Goal: Task Accomplishment & Management: Complete application form

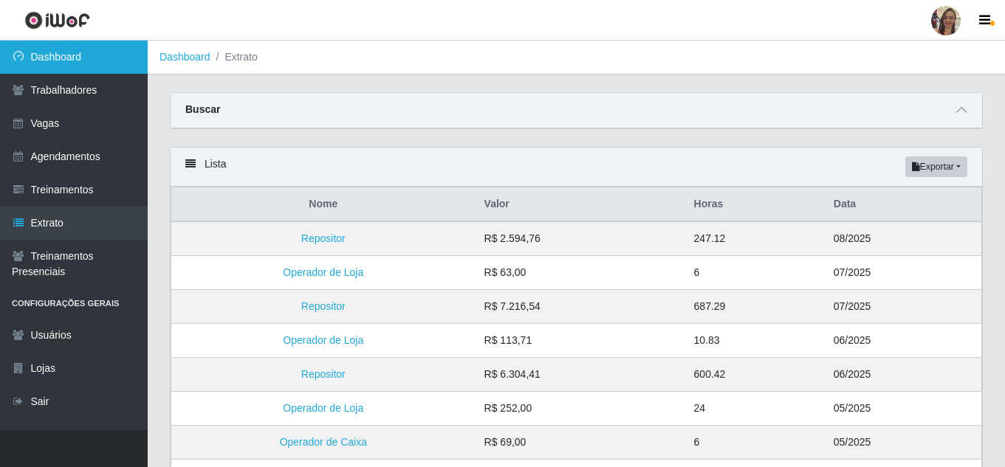
click at [51, 58] on link "Dashboard" at bounding box center [74, 57] width 148 height 33
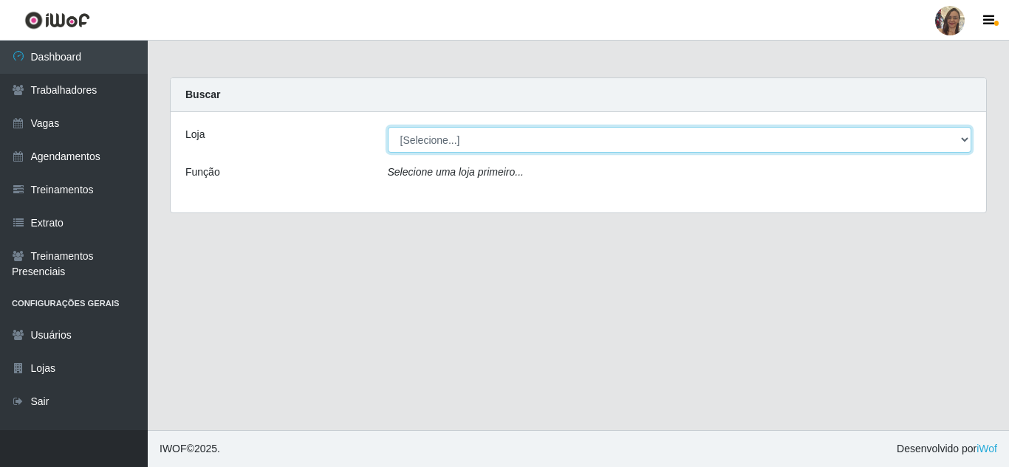
click at [965, 135] on select "[Selecione...] Supermercado Sao Francisco - Amarante" at bounding box center [680, 140] width 584 height 26
select select "383"
click at [388, 127] on select "[Selecione...] Supermercado Sao Francisco - Amarante" at bounding box center [680, 140] width 584 height 26
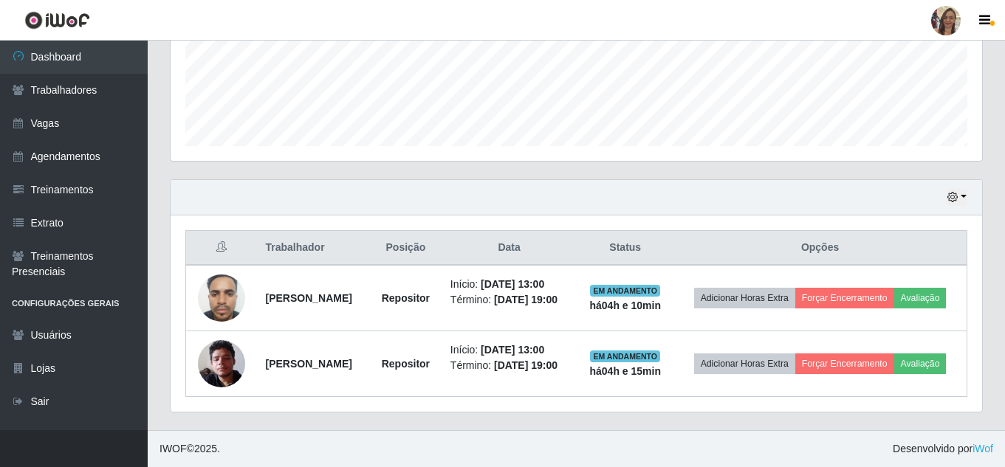
scroll to position [404, 0]
click at [965, 189] on button "button" at bounding box center [957, 197] width 21 height 17
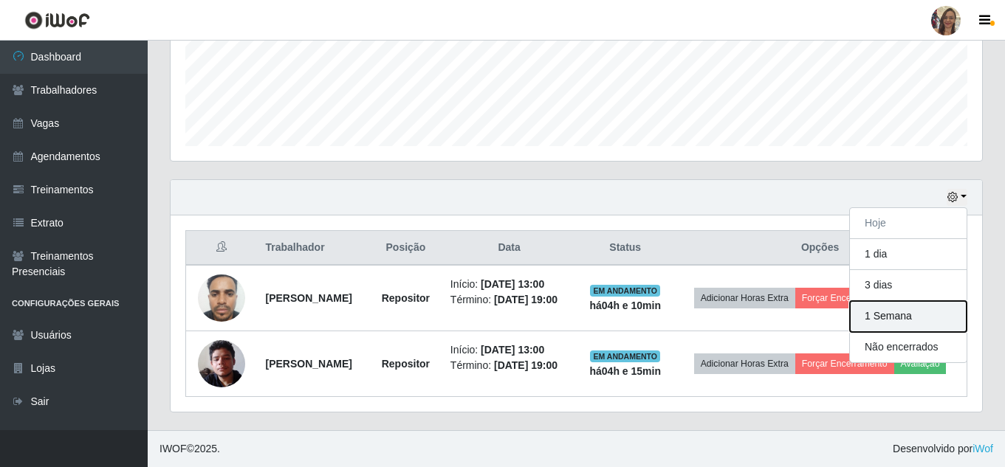
click at [883, 301] on button "1 Semana" at bounding box center [908, 316] width 117 height 31
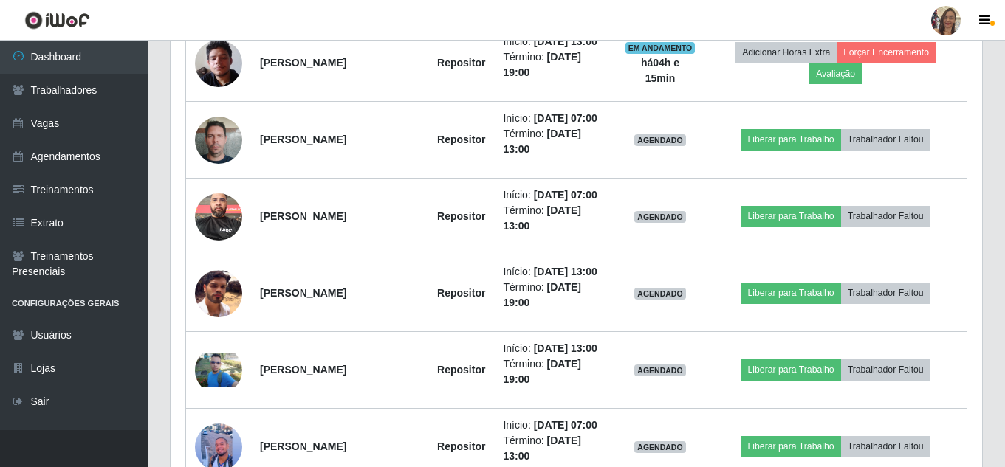
scroll to position [773, 0]
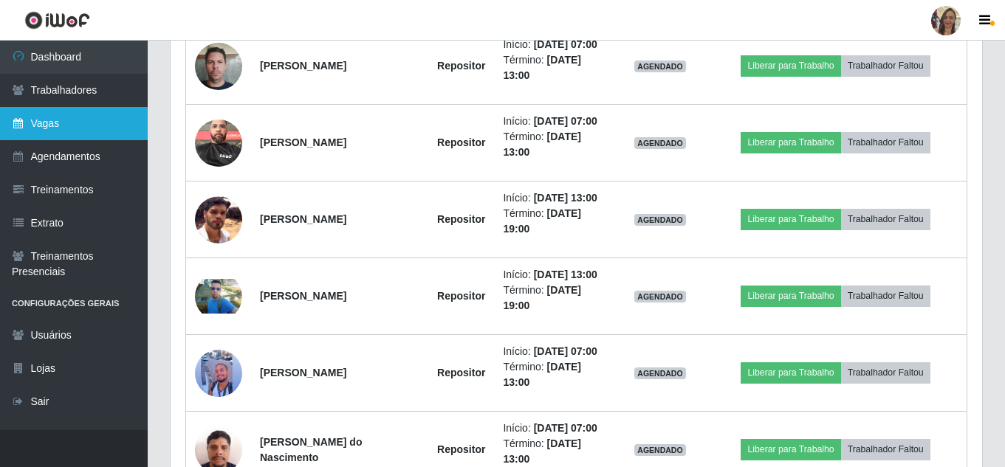
click at [46, 131] on link "Vagas" at bounding box center [74, 123] width 148 height 33
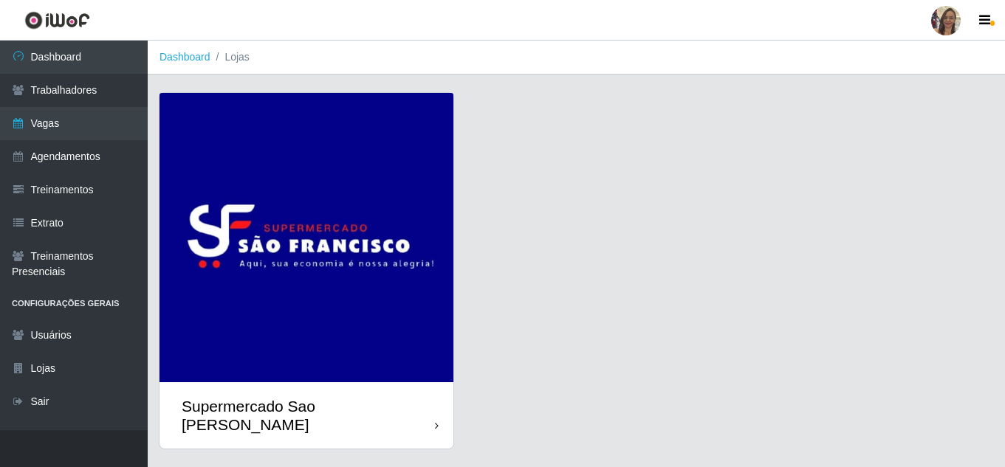
click at [249, 215] on img at bounding box center [307, 238] width 294 height 290
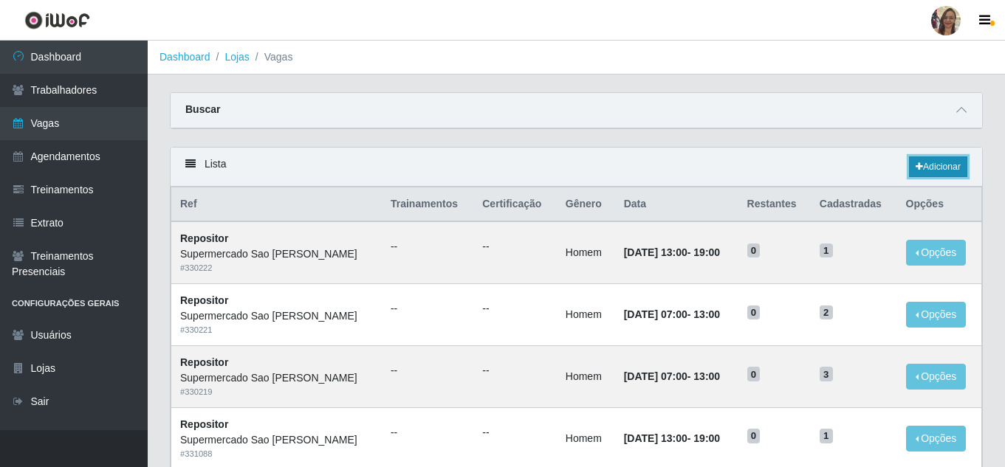
click at [936, 171] on link "Adicionar" at bounding box center [938, 167] width 58 height 21
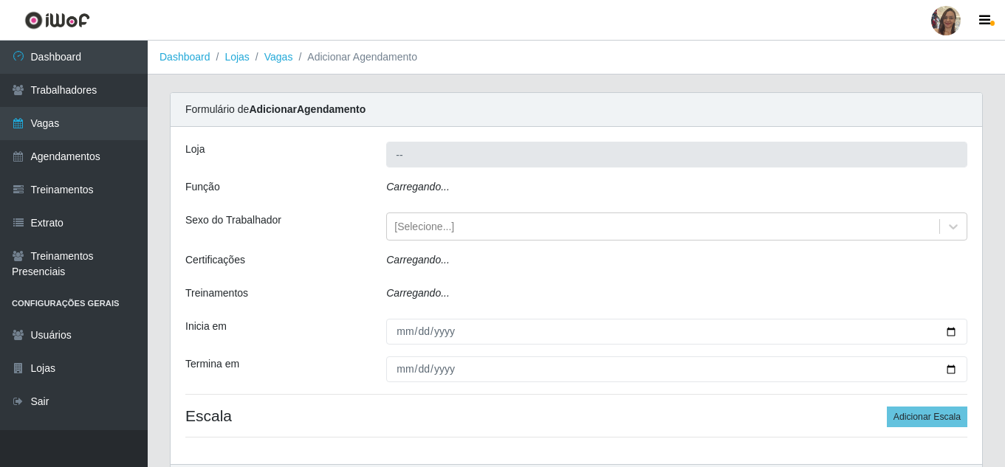
type input "Supermercado Sao [PERSON_NAME]"
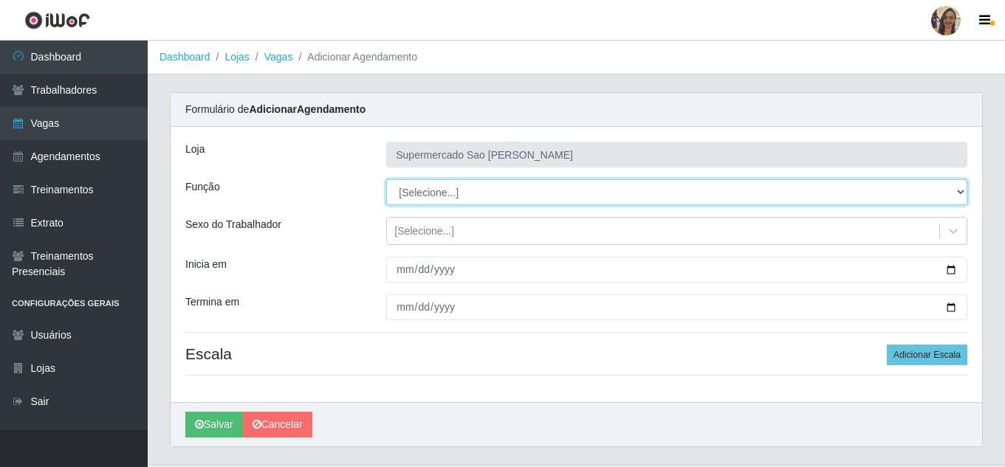
click at [429, 199] on select "[Selecione...] ASG ASG + ASG ++ Balconista de Açougue Balconista de Açougue + B…" at bounding box center [676, 192] width 581 height 26
select select "24"
click at [386, 179] on select "[Selecione...] ASG ASG + ASG ++ Balconista de Açougue Balconista de Açougue + B…" at bounding box center [676, 192] width 581 height 26
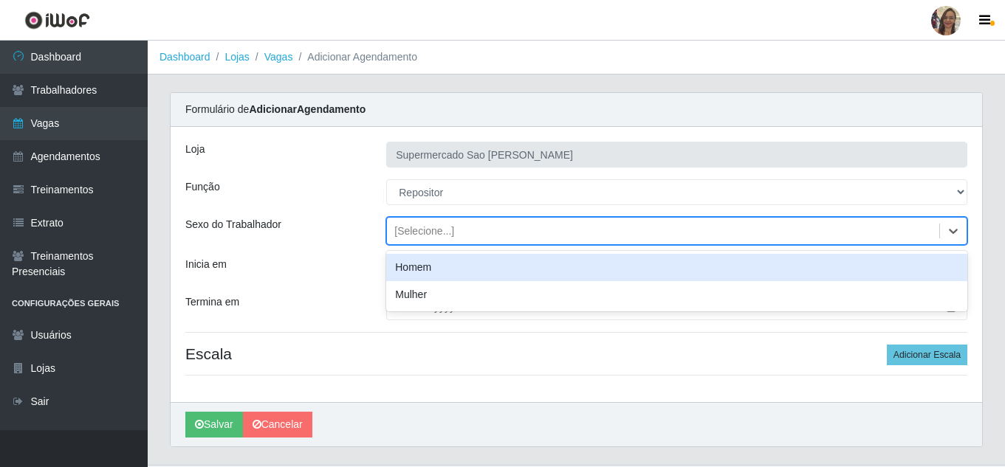
click at [417, 235] on div "[Selecione...]" at bounding box center [424, 232] width 60 height 16
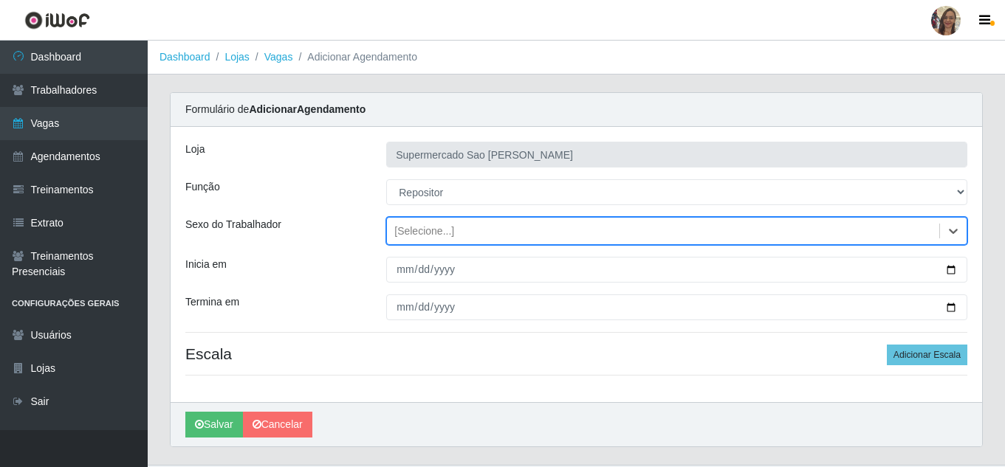
click at [415, 239] on div "[Selecione...]" at bounding box center [424, 232] width 60 height 16
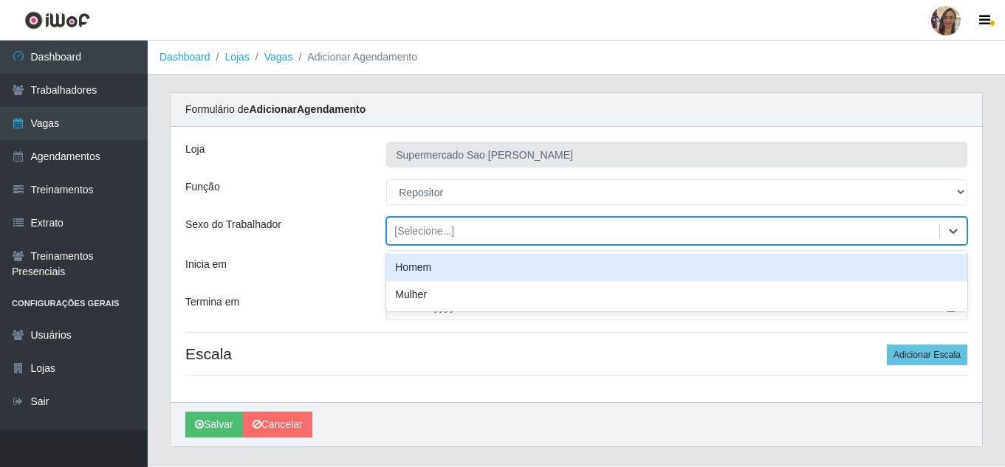
click at [415, 239] on div "[Selecione...]" at bounding box center [424, 232] width 60 height 16
click at [413, 273] on div "Homem" at bounding box center [676, 267] width 581 height 27
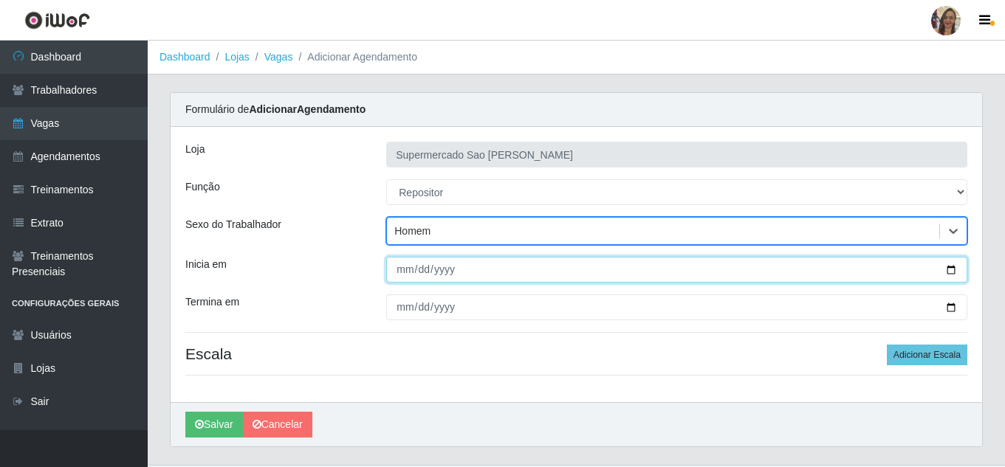
click at [400, 275] on input "Inicia em" at bounding box center [676, 270] width 581 height 26
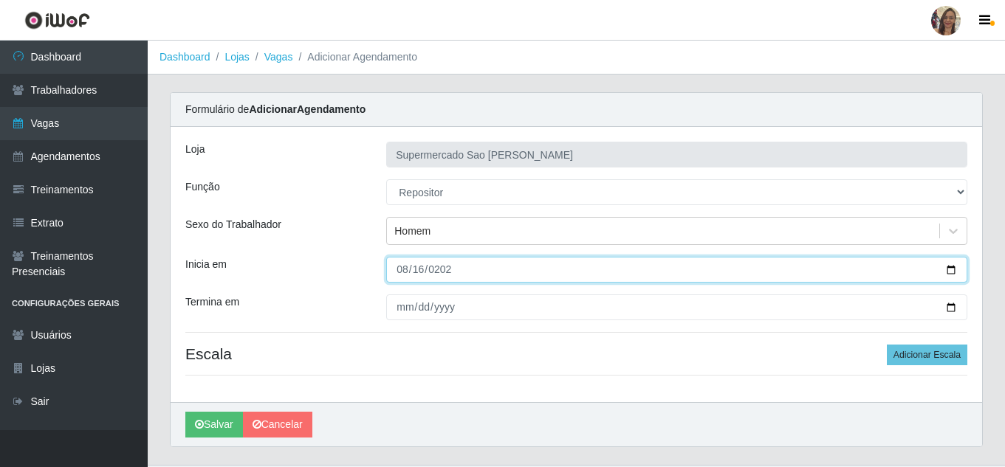
type input "[DATE]"
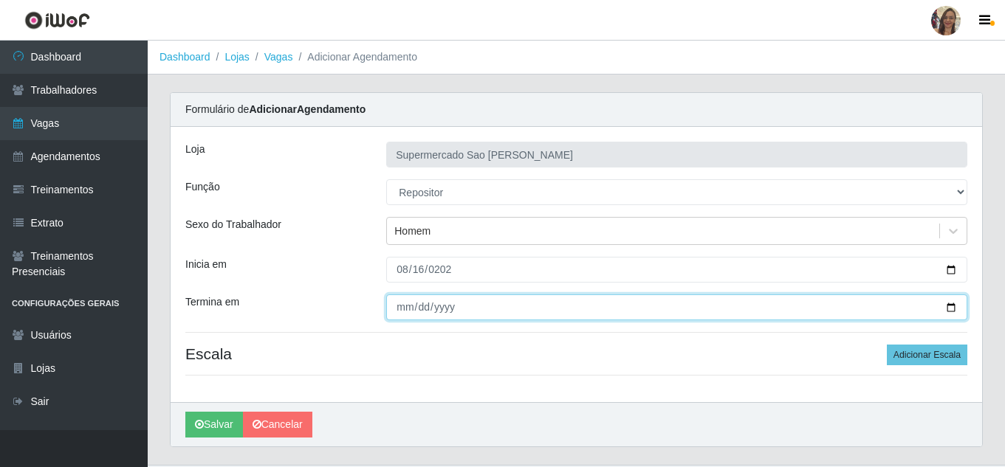
click at [402, 306] on input "Termina em" at bounding box center [676, 308] width 581 height 26
type input "[DATE]"
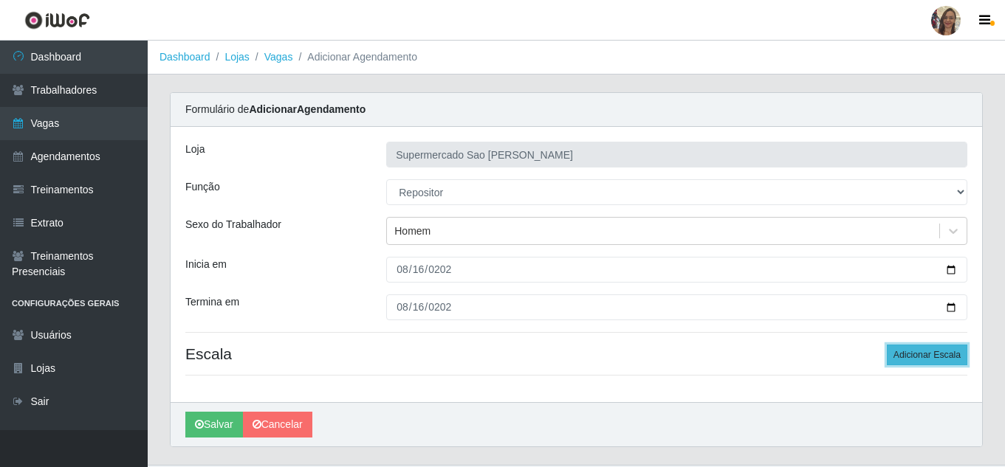
click at [919, 359] on button "Adicionar Escala" at bounding box center [927, 355] width 80 height 21
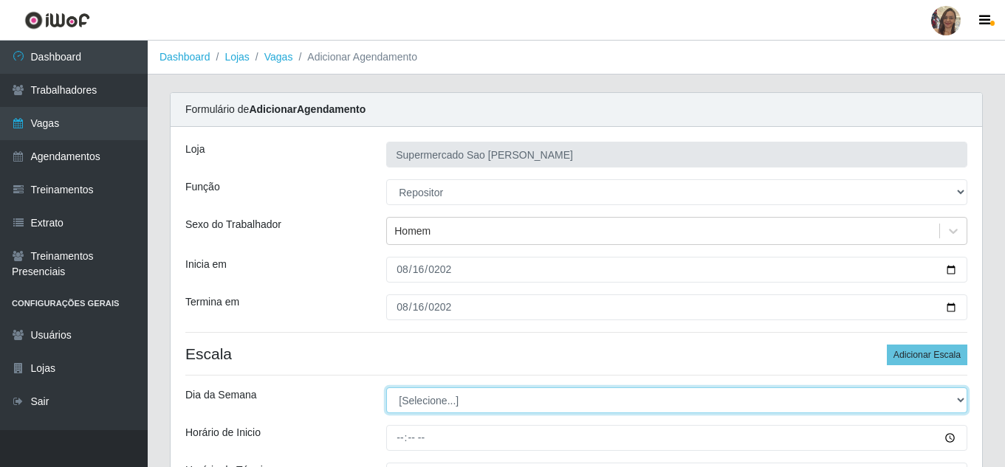
click at [426, 402] on select "[Selecione...] Segunda Terça Quarta Quinta Sexta Sábado Domingo" at bounding box center [676, 401] width 581 height 26
select select "6"
click at [386, 388] on select "[Selecione...] Segunda Terça Quarta Quinta Sexta Sábado Domingo" at bounding box center [676, 401] width 581 height 26
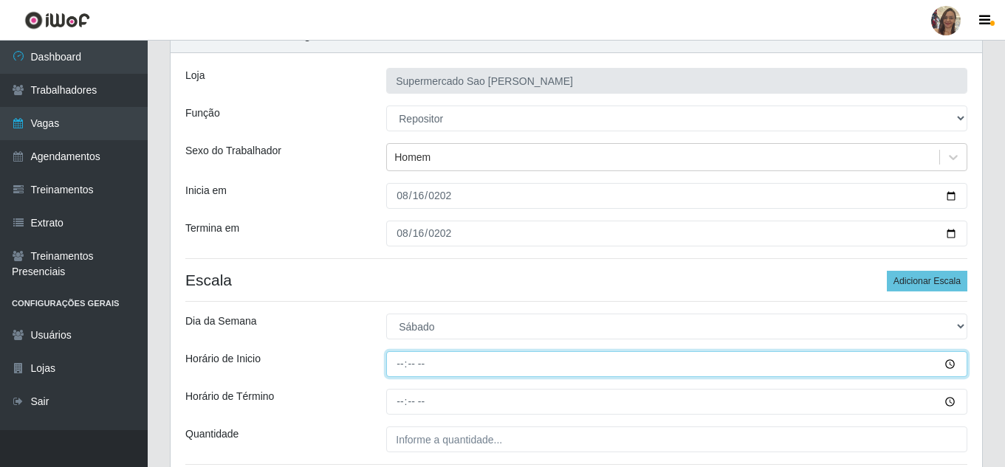
click at [403, 363] on input "Horário de Inicio" at bounding box center [676, 365] width 581 height 26
type input "13:00"
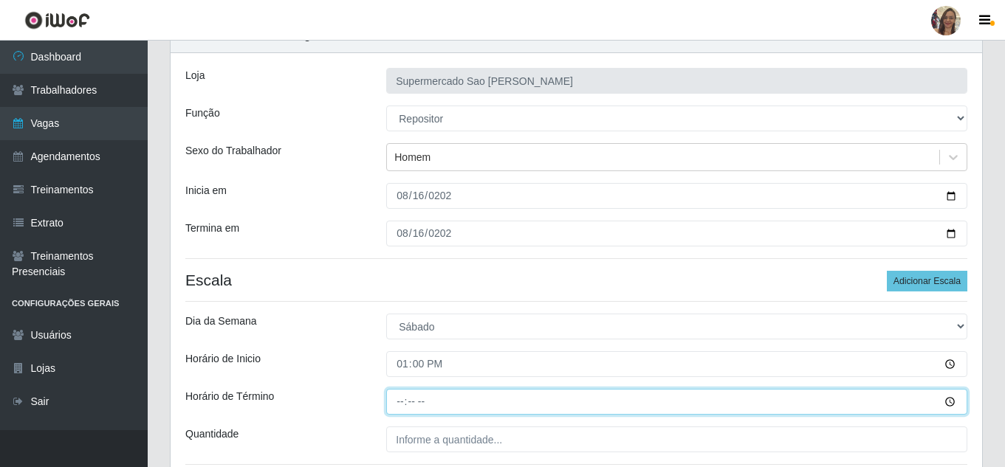
click at [402, 403] on input "Horário de Término" at bounding box center [676, 402] width 581 height 26
type input "19:00"
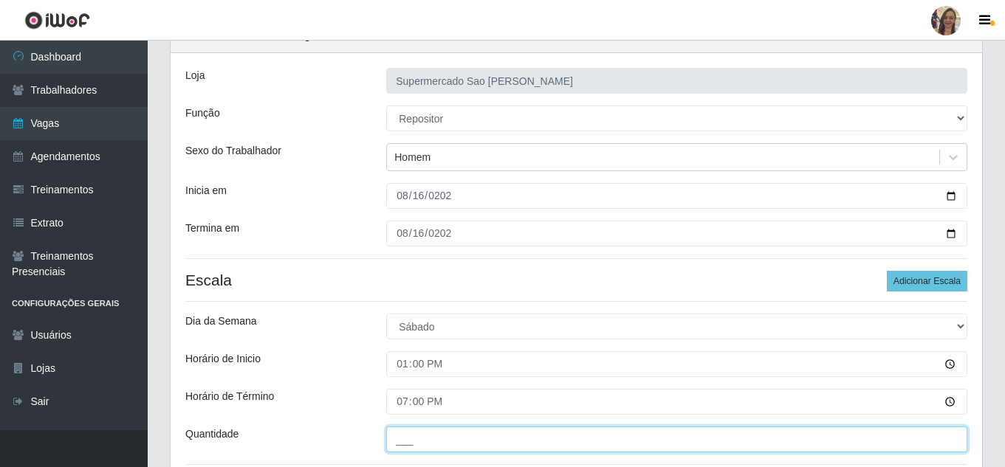
click at [433, 436] on input "___" at bounding box center [676, 440] width 581 height 26
type input "1__"
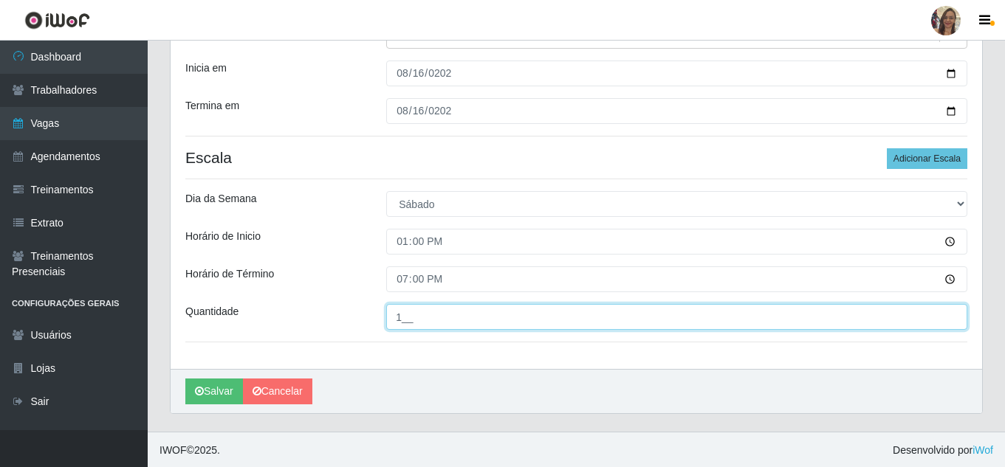
scroll to position [198, 0]
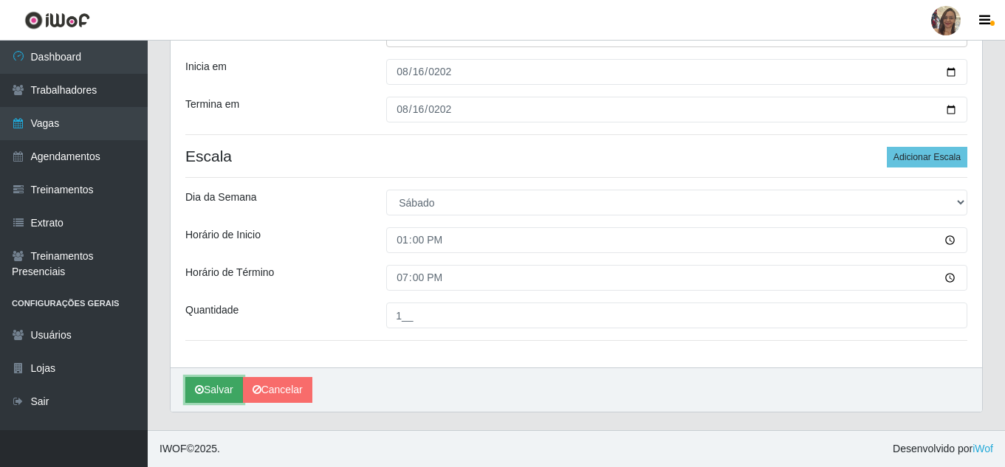
click at [206, 395] on button "Salvar" at bounding box center [214, 390] width 58 height 26
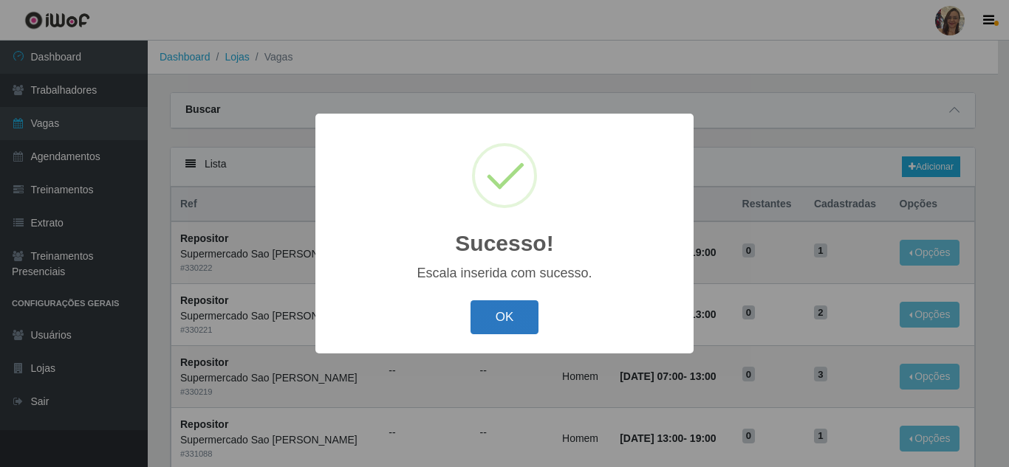
click at [494, 315] on button "OK" at bounding box center [504, 318] width 69 height 35
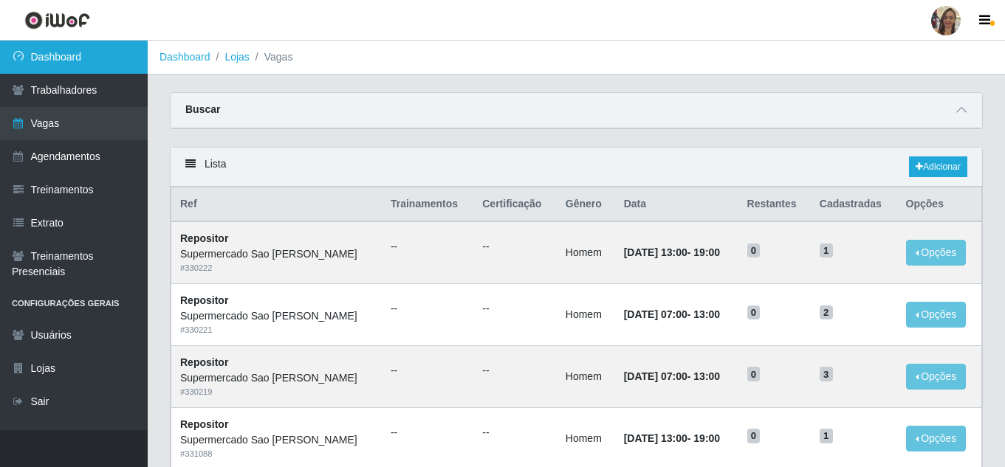
click at [77, 64] on link "Dashboard" at bounding box center [74, 57] width 148 height 33
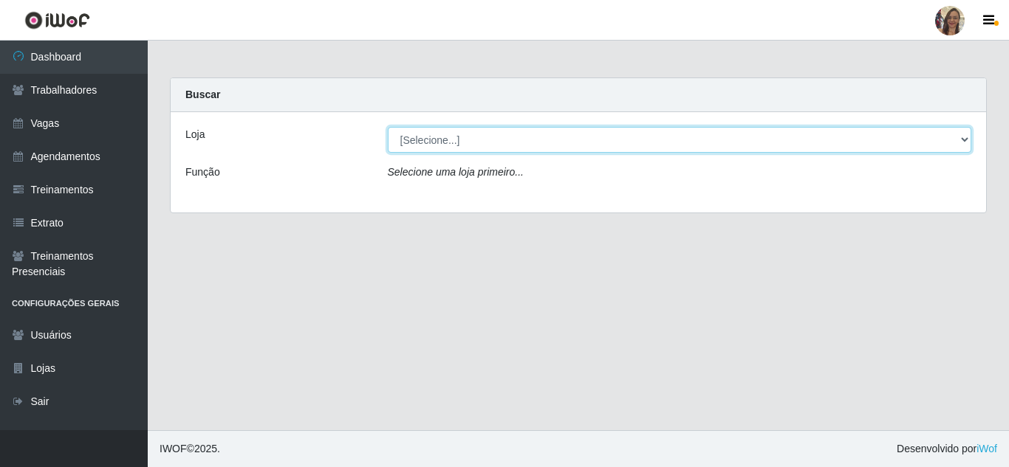
click at [964, 140] on select "[Selecione...] Supermercado Sao Francisco - Amarante" at bounding box center [680, 140] width 584 height 26
select select "383"
click at [388, 127] on select "[Selecione...] Supermercado Sao Francisco - Amarante" at bounding box center [680, 140] width 584 height 26
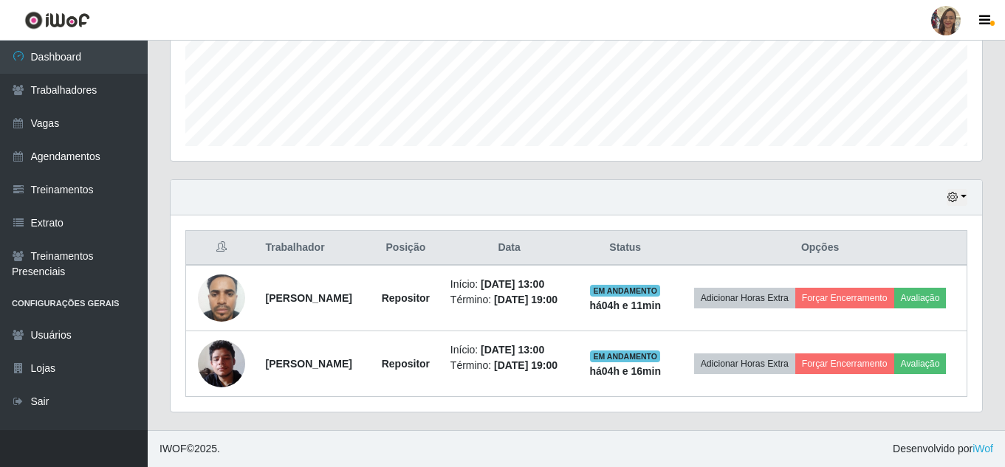
scroll to position [404, 0]
click at [961, 189] on button "button" at bounding box center [957, 197] width 21 height 17
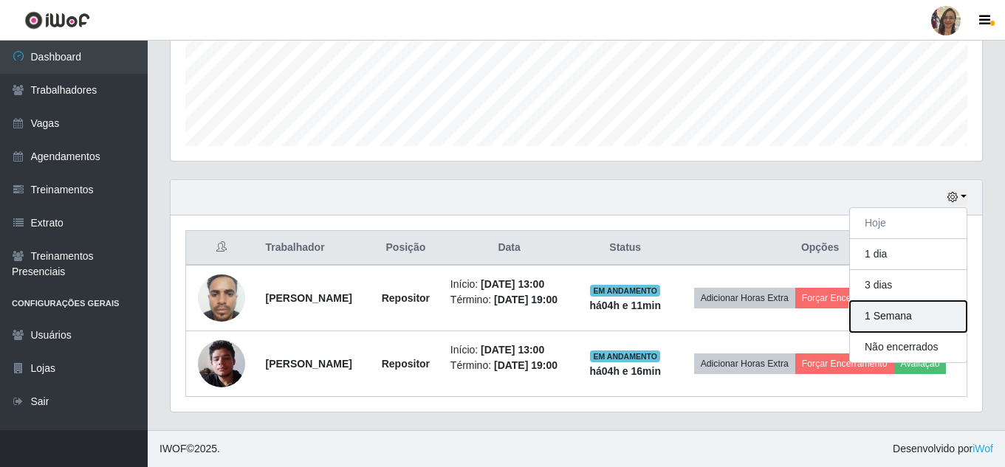
click at [902, 301] on button "1 Semana" at bounding box center [908, 316] width 117 height 31
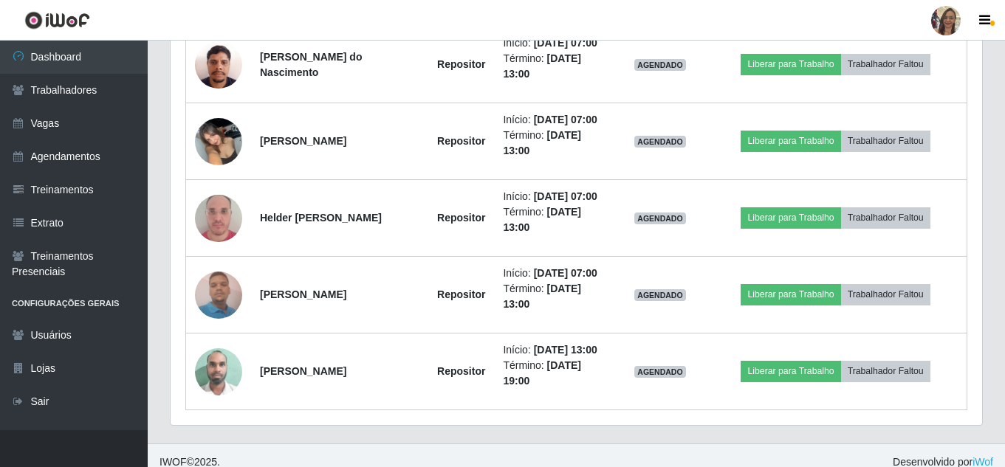
scroll to position [1172, 0]
